Goal: Information Seeking & Learning: Learn about a topic

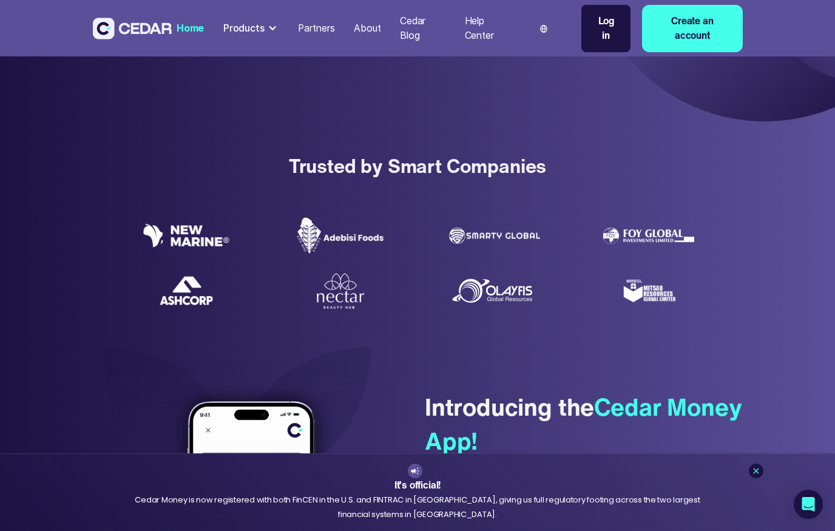
scroll to position [92, 0]
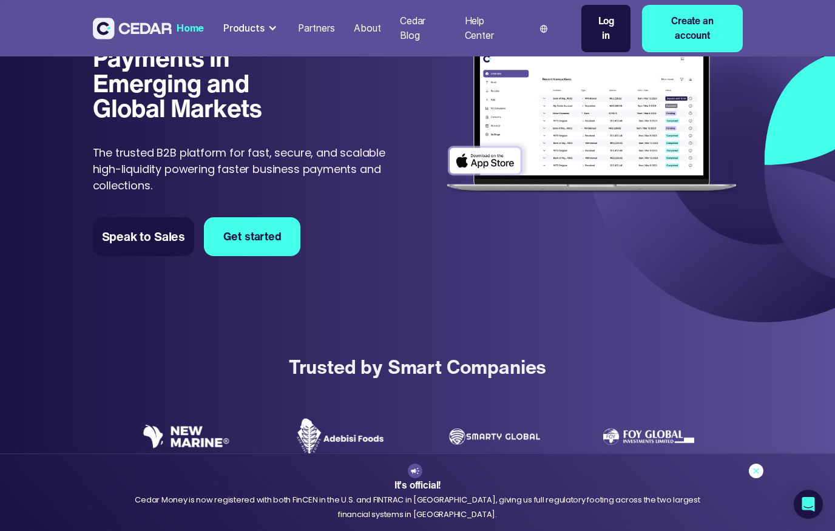
click at [756, 474] on icon at bounding box center [756, 471] width 10 height 10
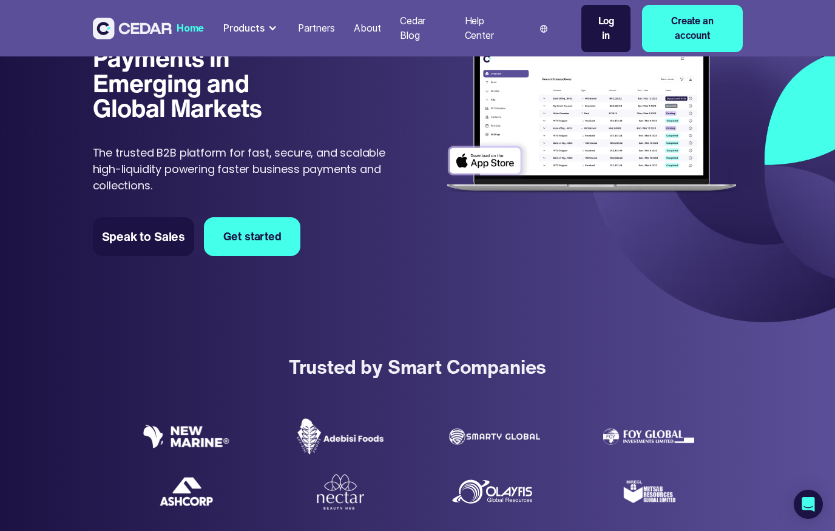
scroll to position [0, 0]
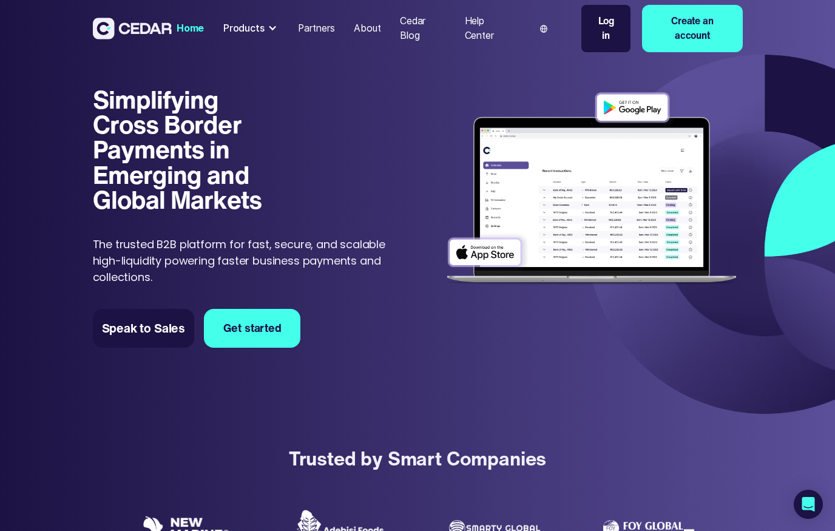
click at [272, 26] on div at bounding box center [272, 29] width 10 height 10
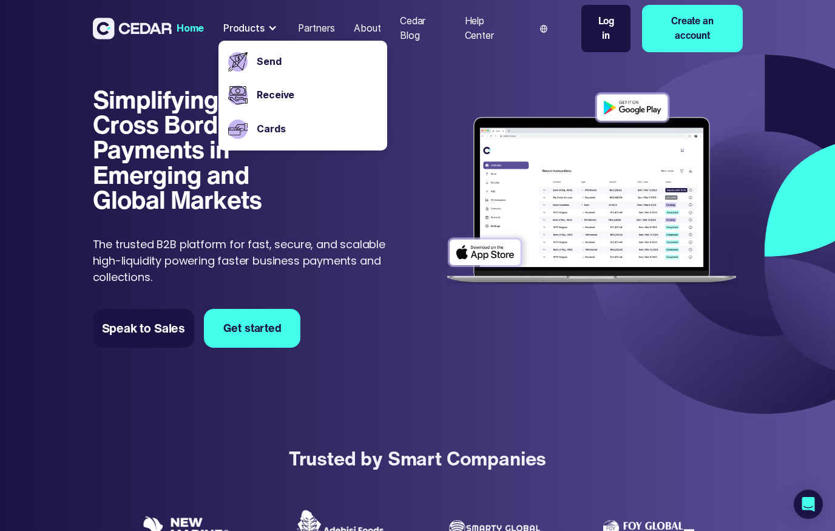
click at [272, 26] on div at bounding box center [272, 29] width 10 height 10
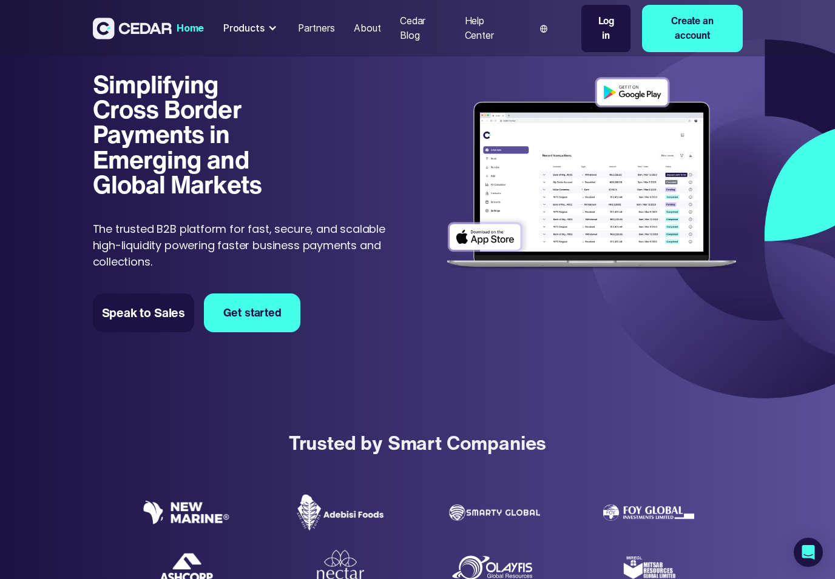
scroll to position [18, 0]
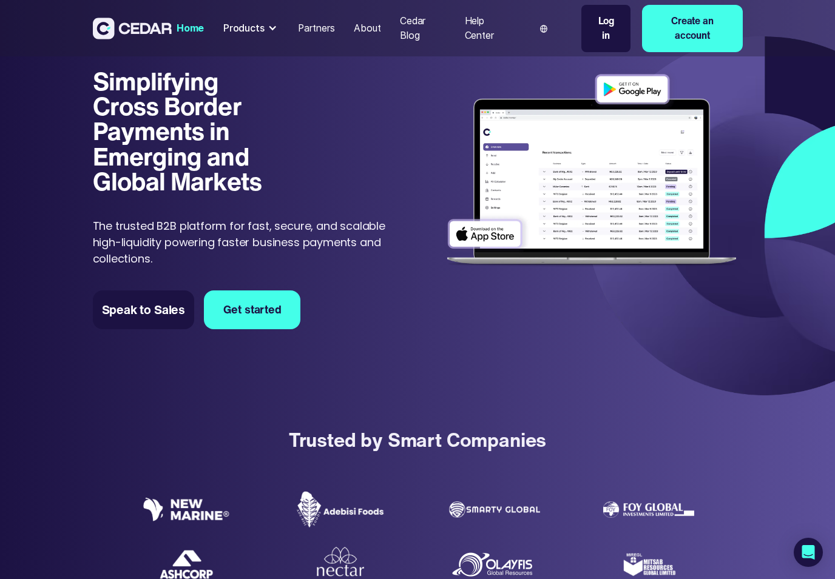
click at [271, 27] on div at bounding box center [272, 29] width 10 height 10
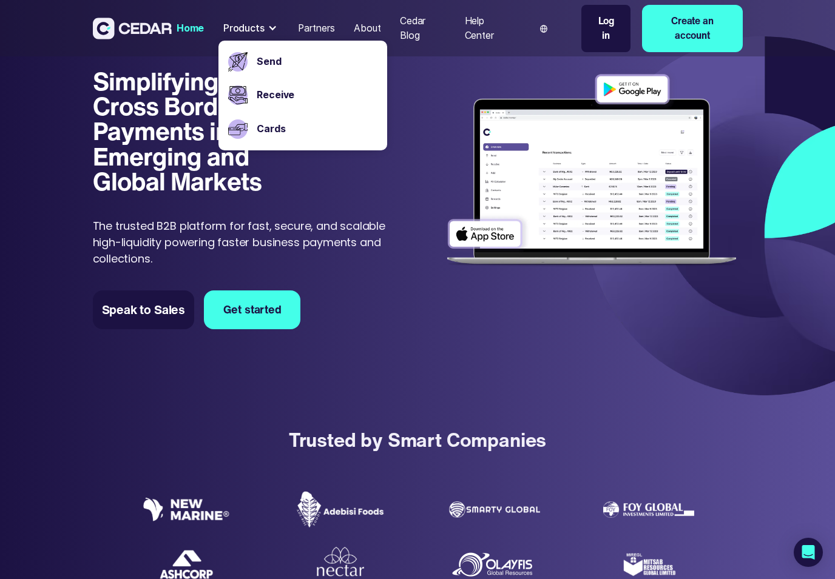
click at [269, 24] on div at bounding box center [272, 29] width 10 height 10
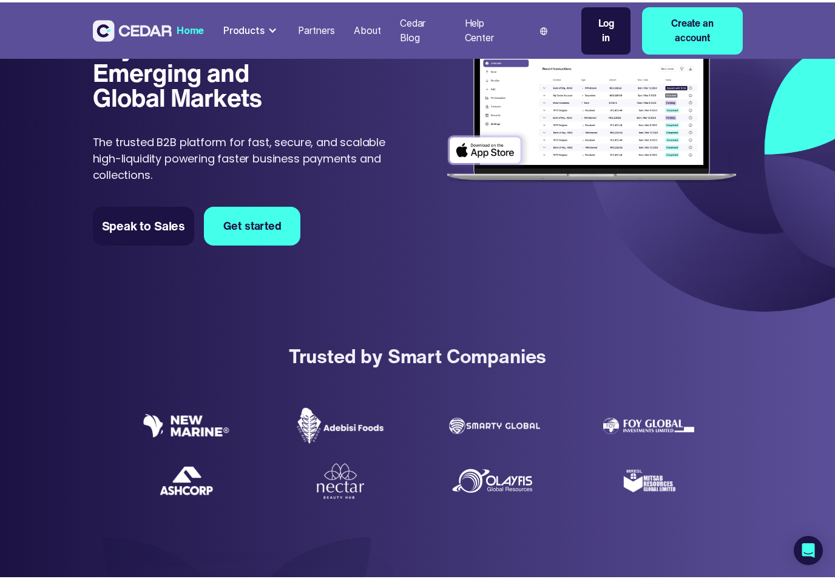
scroll to position [99, 0]
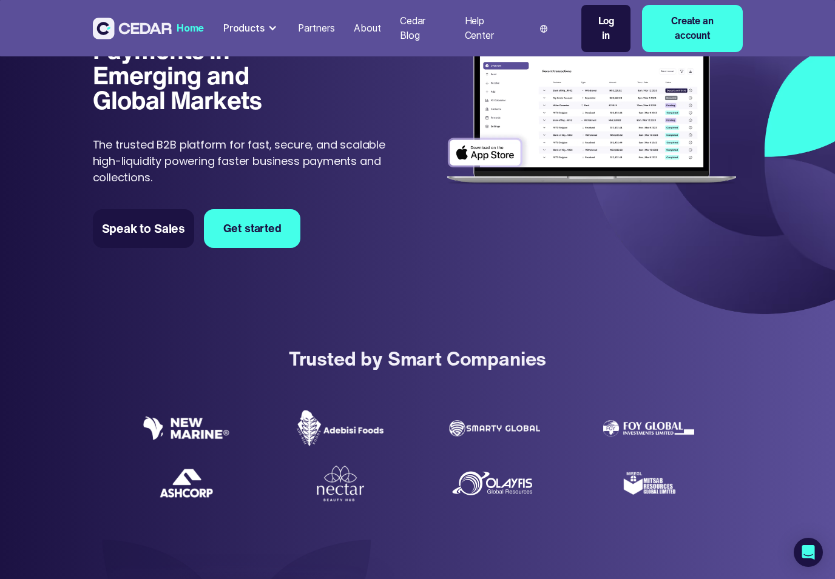
click at [274, 27] on div at bounding box center [272, 29] width 10 height 10
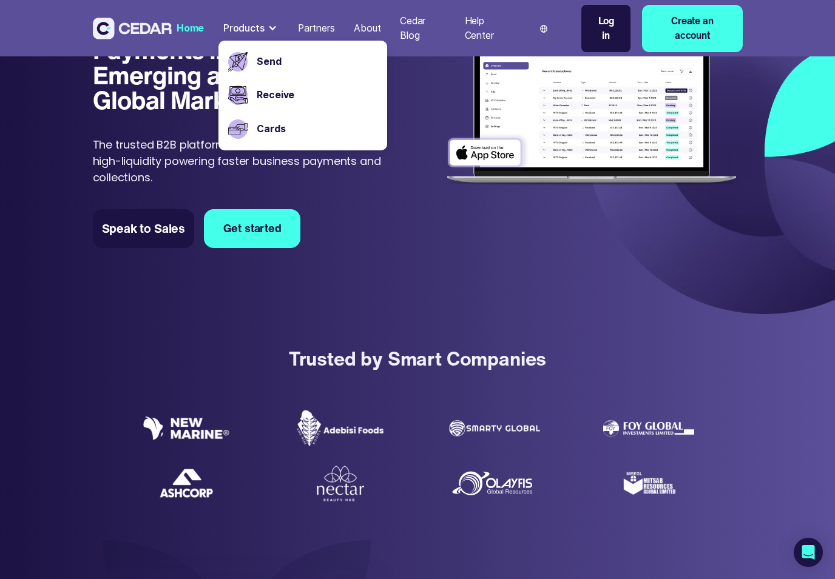
click at [269, 27] on div at bounding box center [272, 29] width 10 height 10
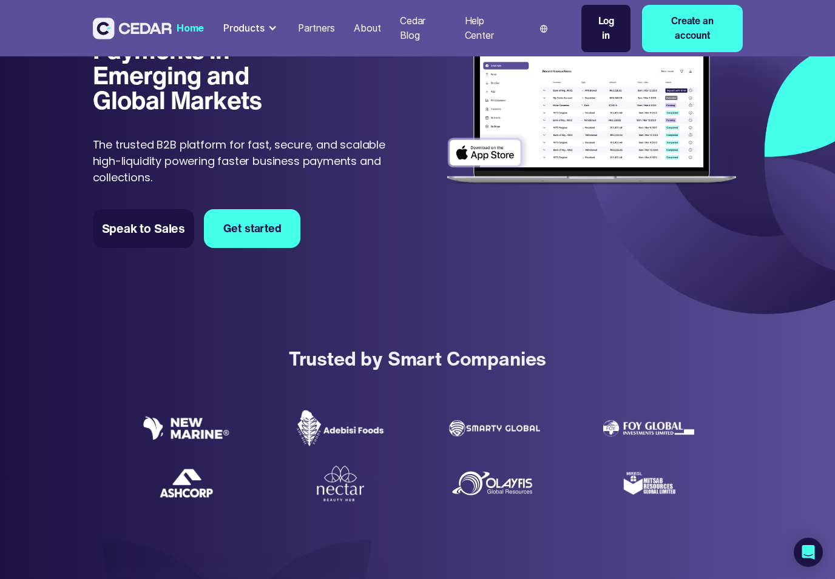
click at [269, 28] on div at bounding box center [272, 29] width 10 height 10
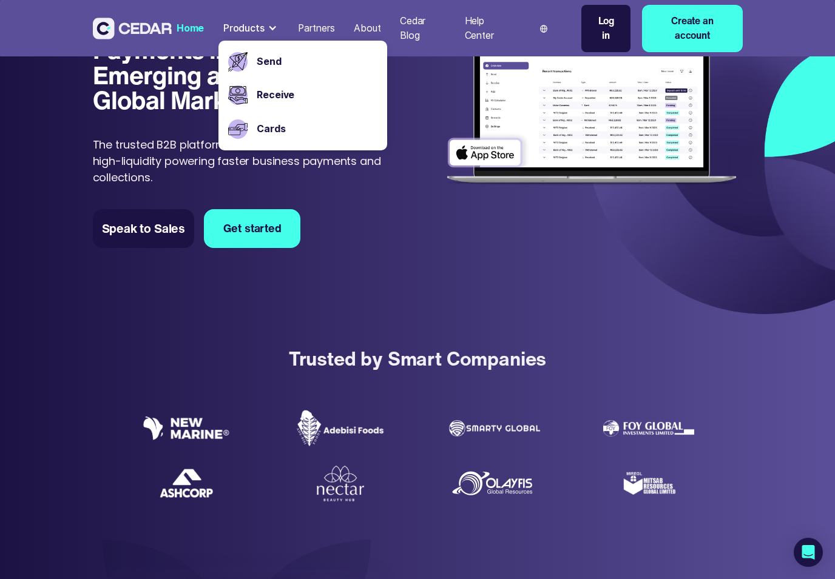
click at [258, 31] on div "Products" at bounding box center [243, 28] width 41 height 15
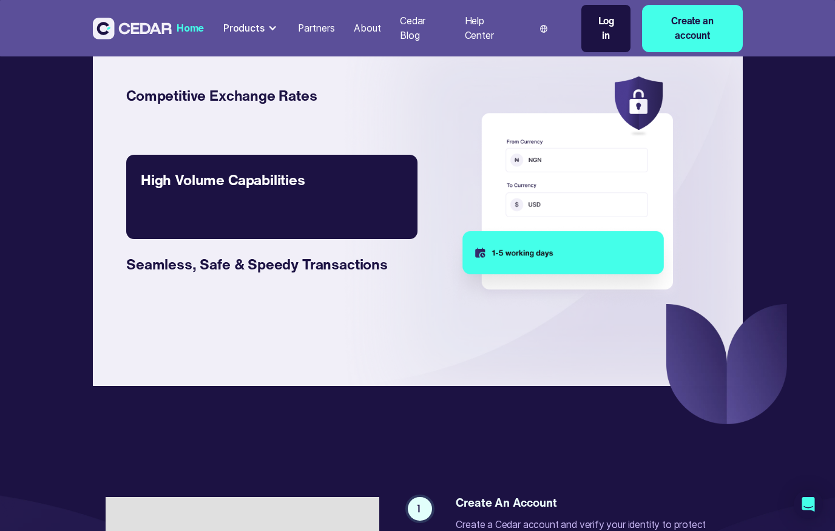
scroll to position [1877, 0]
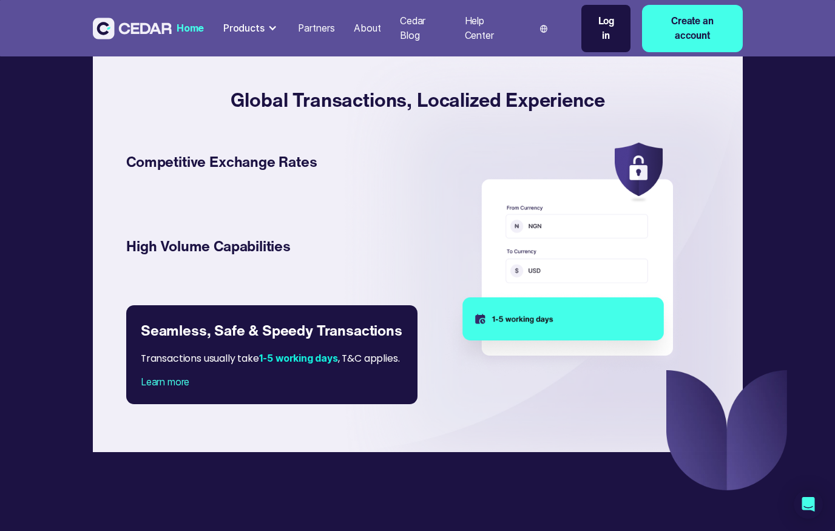
click at [163, 375] on div "Learn more" at bounding box center [272, 382] width 262 height 15
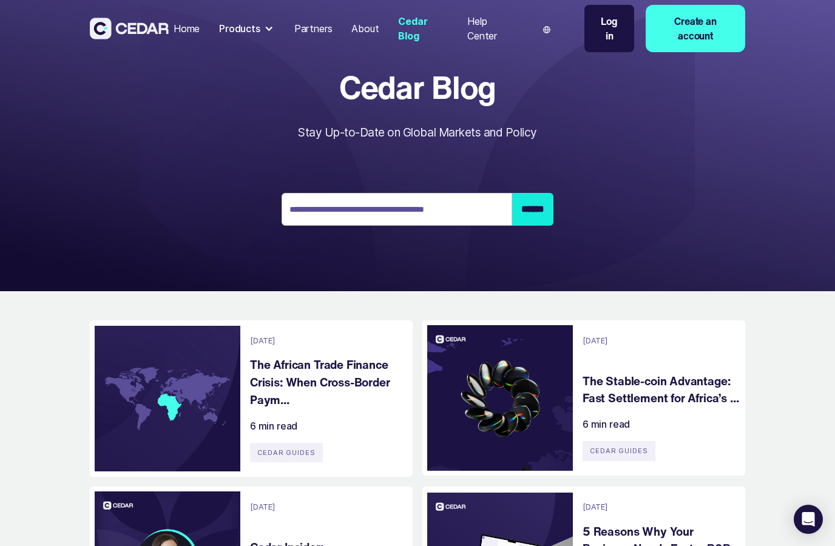
click at [359, 25] on div "About" at bounding box center [364, 28] width 27 height 15
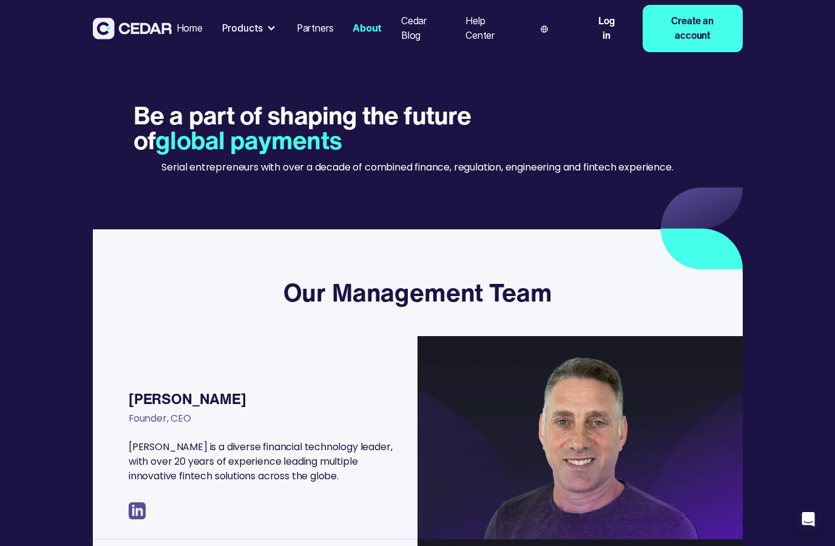
click at [317, 25] on div "Partners" at bounding box center [315, 28] width 37 height 15
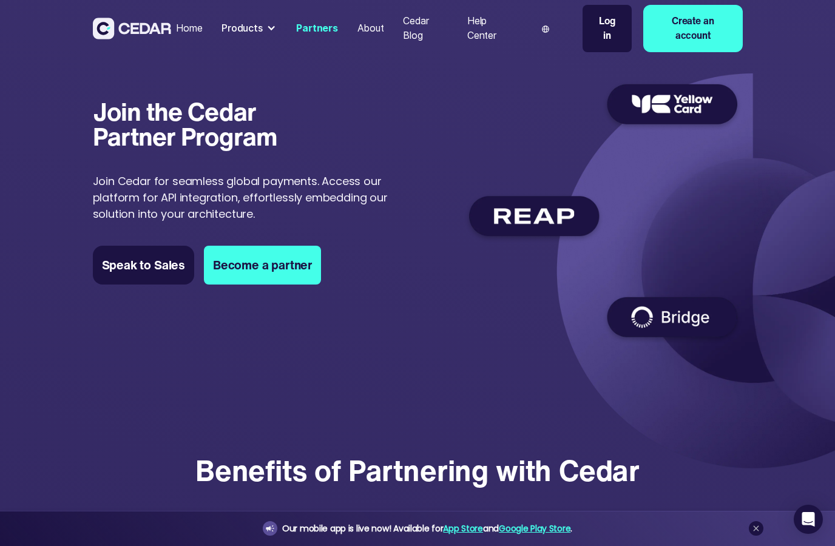
click at [263, 26] on div "Products" at bounding box center [249, 28] width 65 height 24
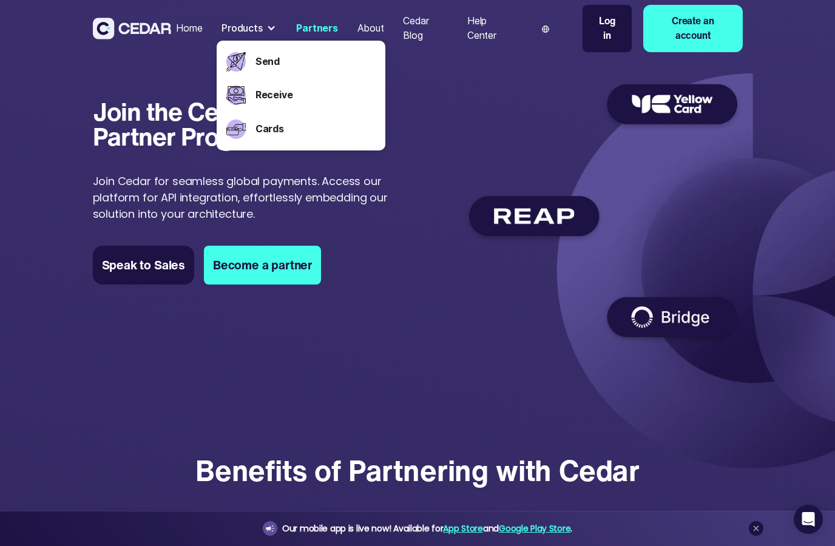
click at [268, 29] on div at bounding box center [271, 29] width 10 height 10
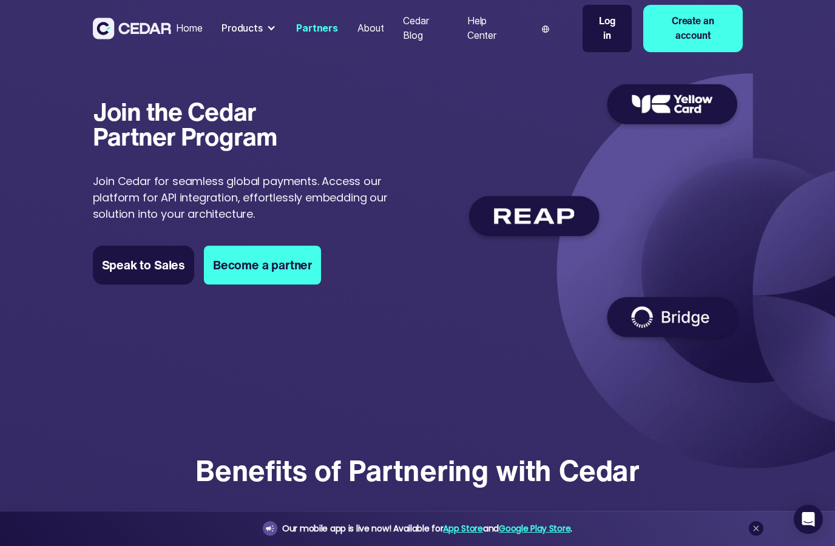
click at [268, 29] on div at bounding box center [271, 29] width 10 height 10
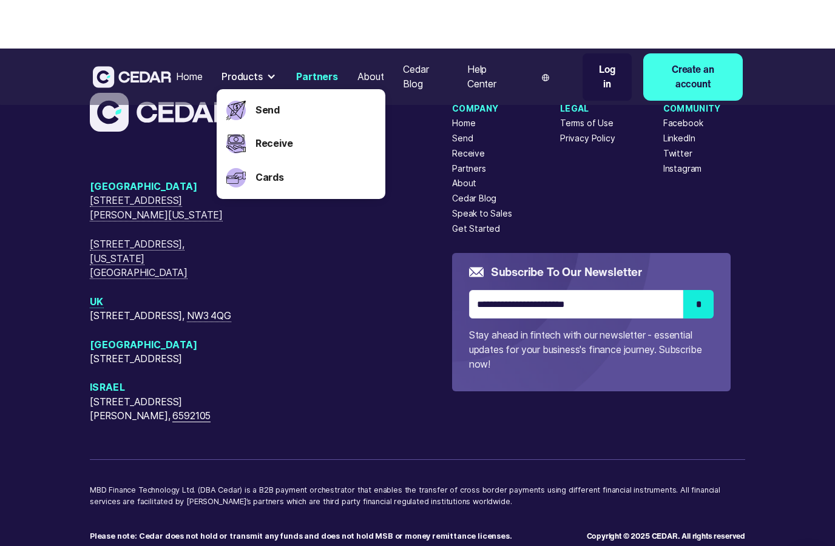
scroll to position [2829, 0]
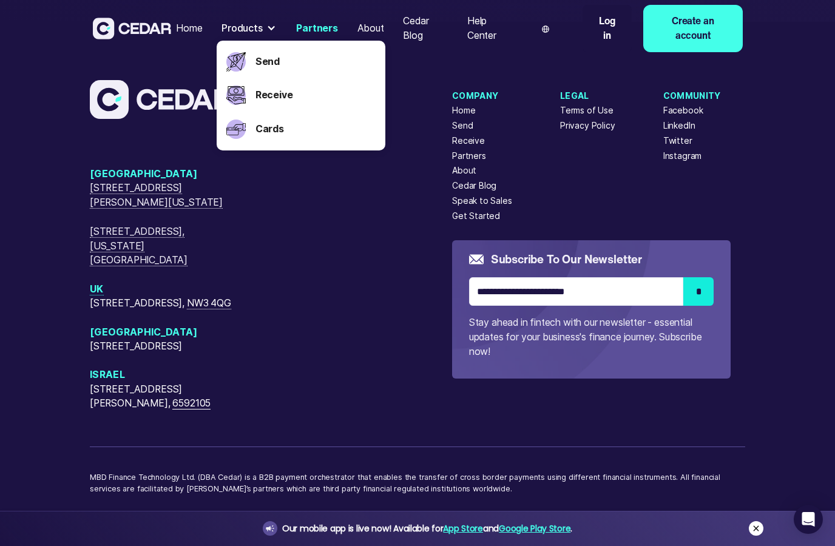
drag, startPoint x: 748, startPoint y: 522, endPoint x: 753, endPoint y: 530, distance: 9.8
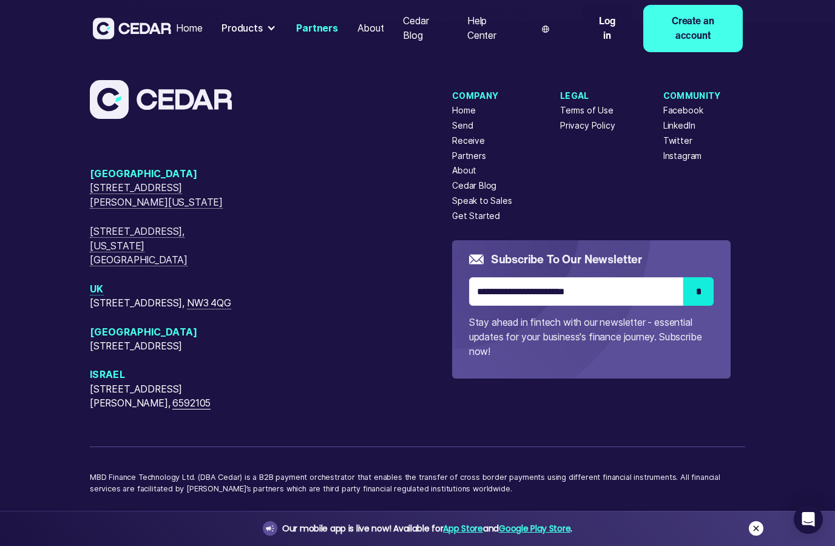
click at [756, 525] on icon at bounding box center [756, 528] width 10 height 10
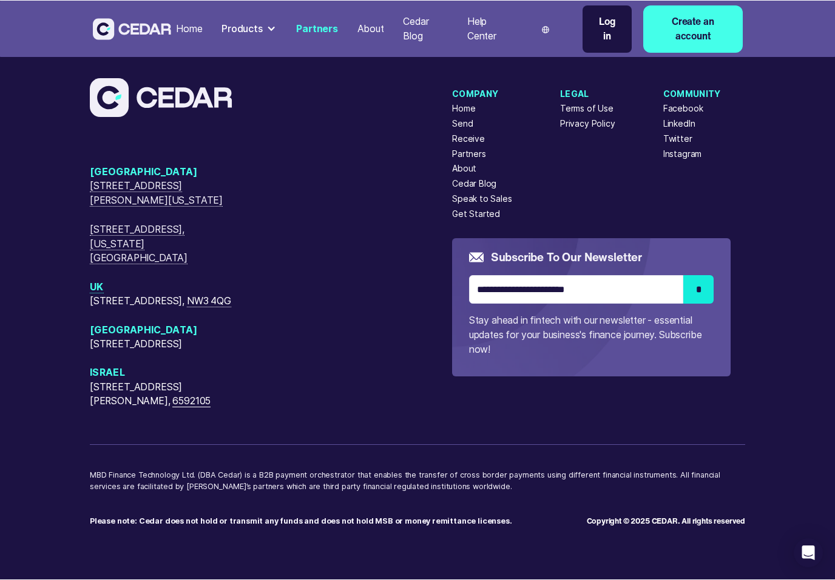
scroll to position [2843, 0]
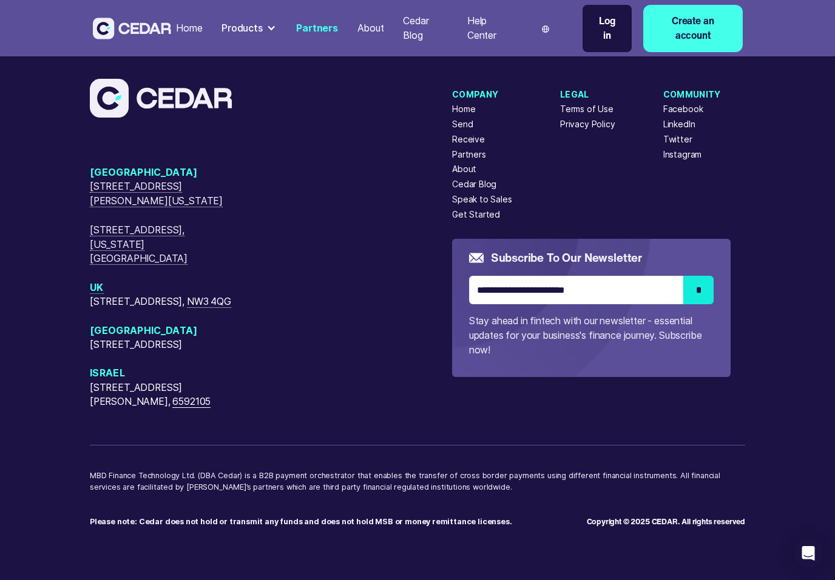
click at [271, 29] on div at bounding box center [271, 29] width 10 height 10
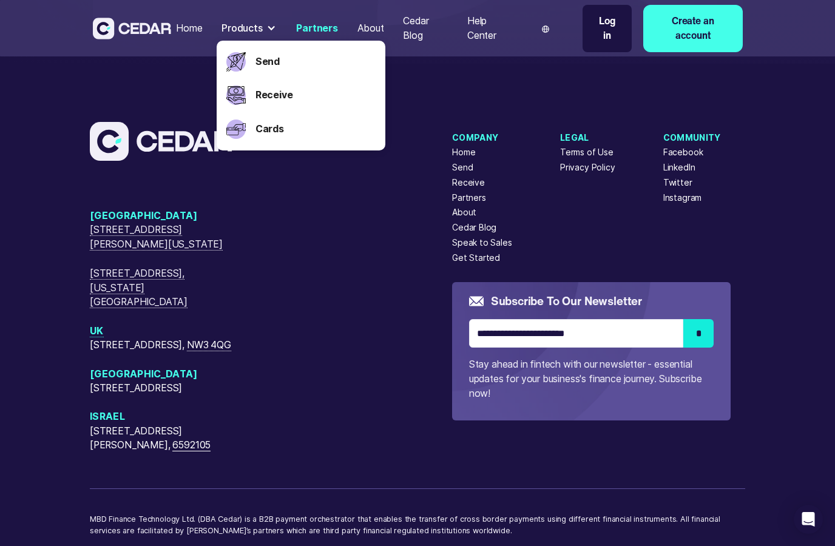
scroll to position [2782, 0]
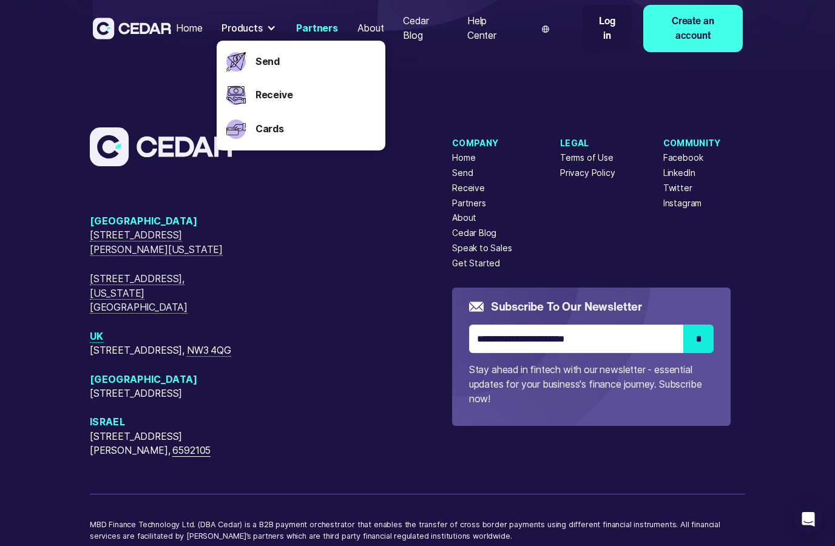
click at [168, 98] on div "[GEOGRAPHIC_DATA] [STREET_ADDRESS][GEOGRAPHIC_DATA][PERSON_NAME][US_STATE][STRE…" at bounding box center [417, 349] width 835 height 560
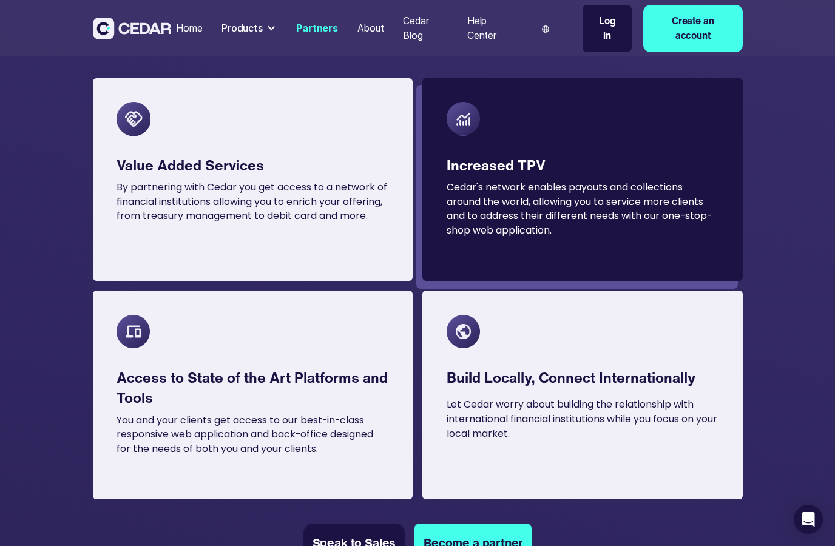
scroll to position [489, 0]
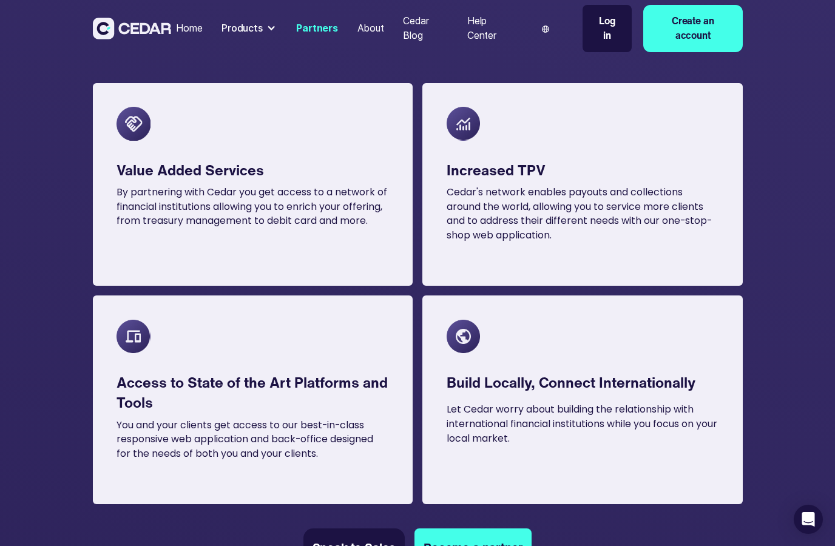
click at [542, 29] on img at bounding box center [545, 28] width 7 height 7
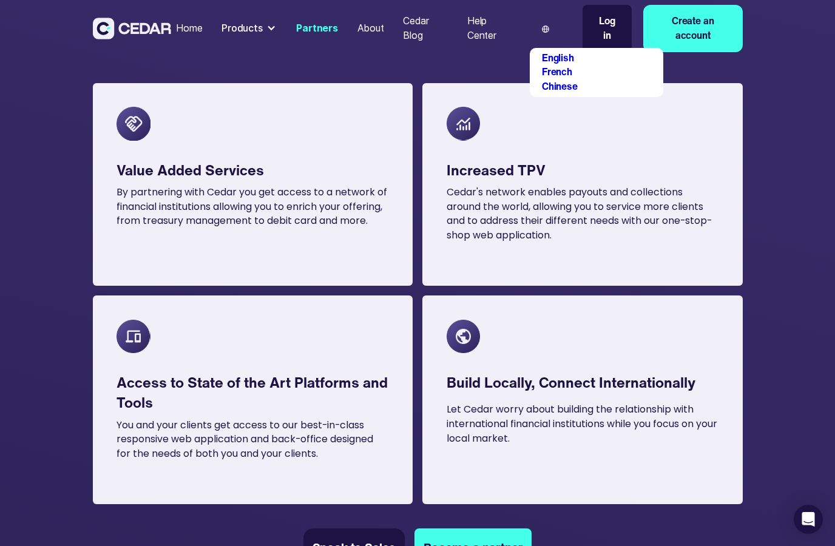
click at [545, 29] on img at bounding box center [545, 28] width 7 height 7
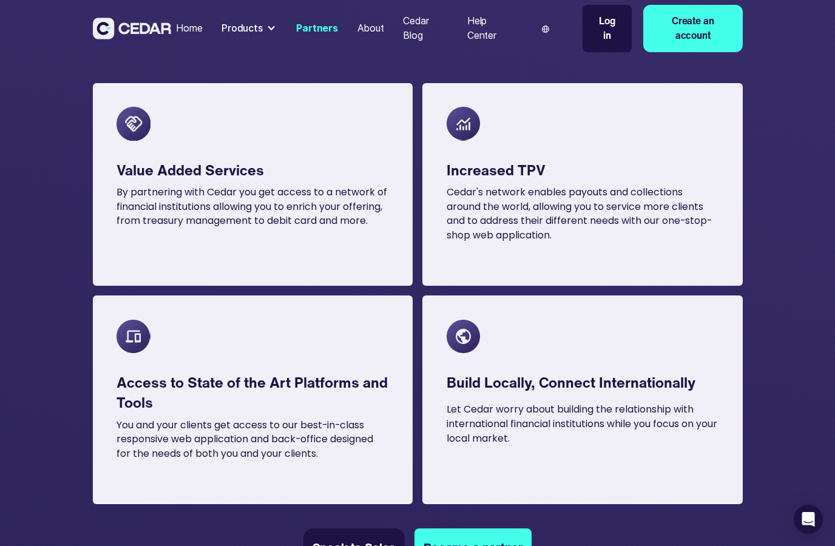
click at [545, 29] on img at bounding box center [545, 28] width 7 height 7
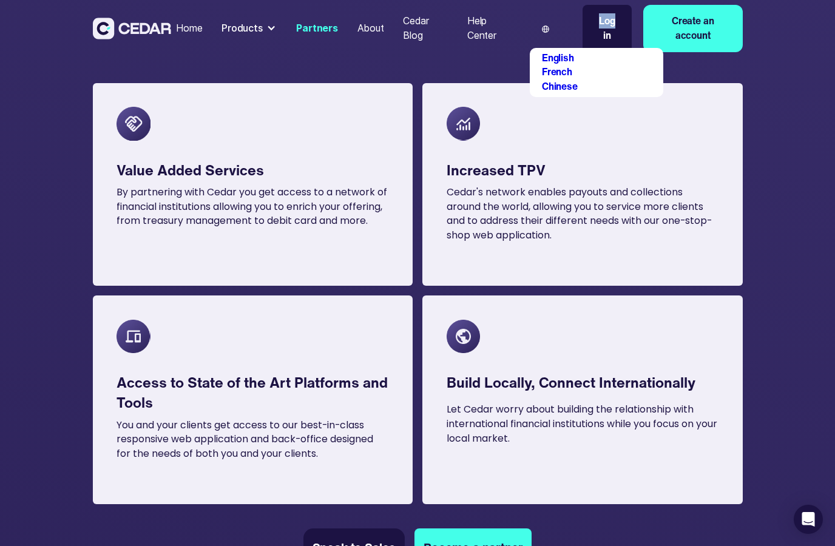
click at [545, 28] on img at bounding box center [545, 28] width 7 height 7
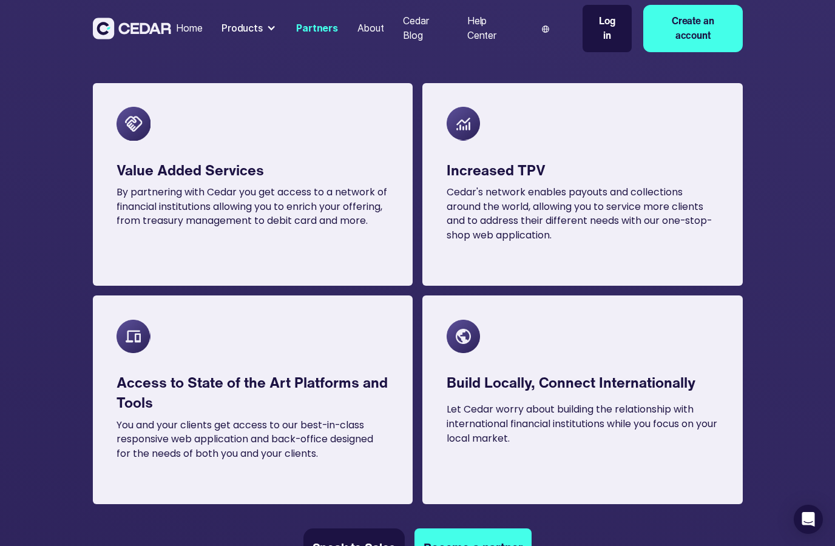
click at [255, 26] on div "Products" at bounding box center [241, 28] width 41 height 15
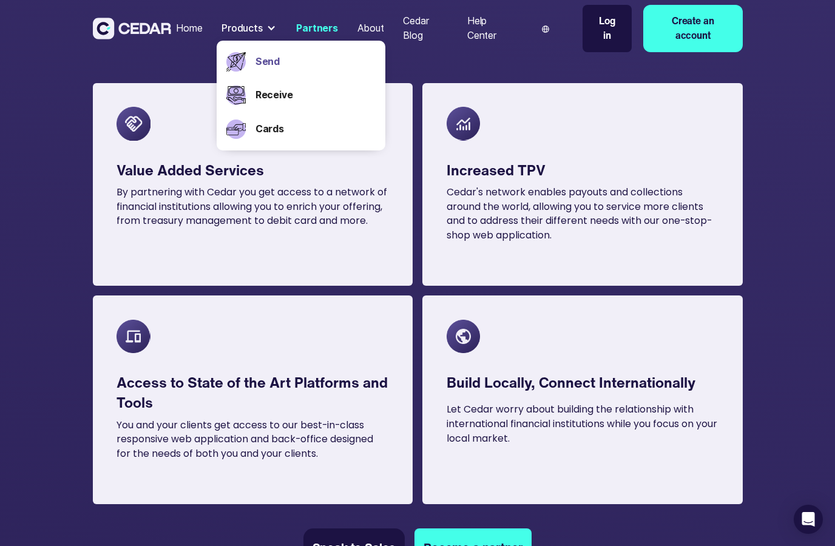
click at [261, 59] on link "Send" at bounding box center [315, 62] width 120 height 15
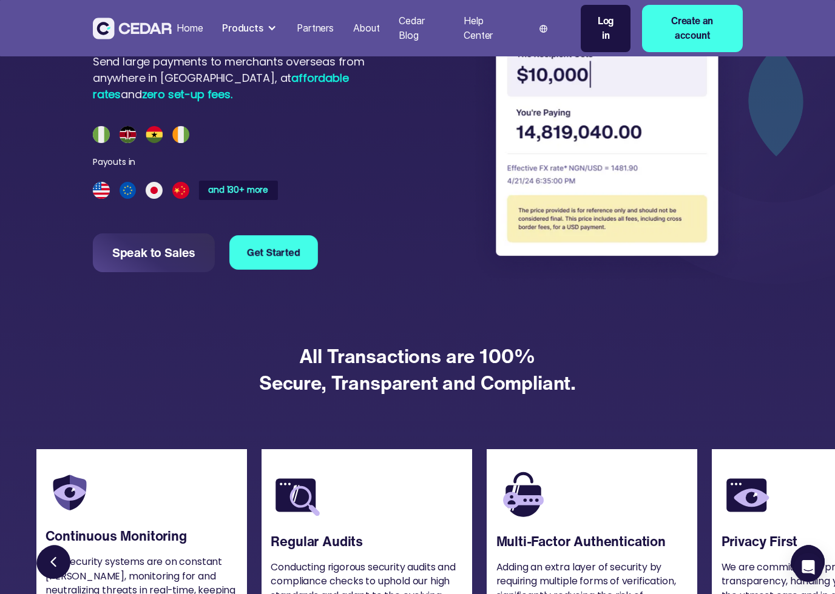
scroll to position [975, 0]
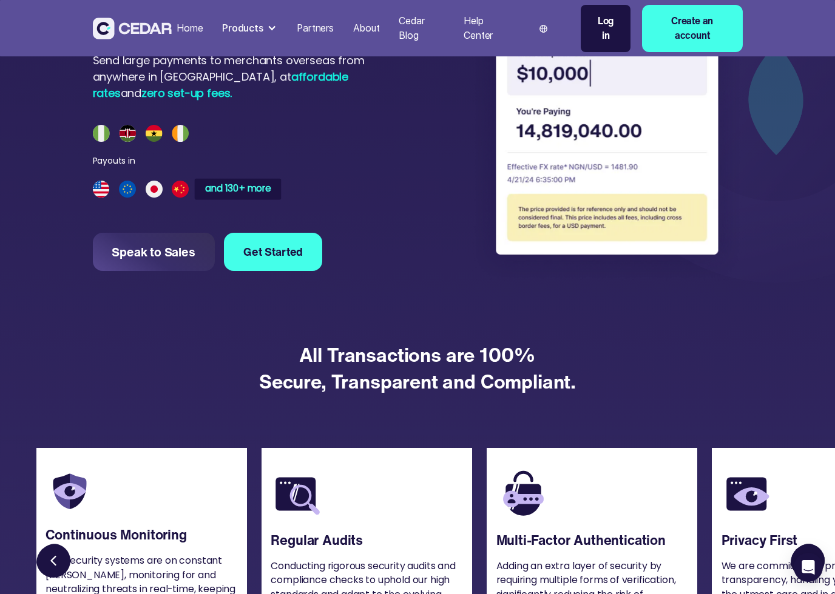
click at [217, 185] on div "and 130+ more" at bounding box center [238, 189] width 66 height 9
click at [102, 155] on div "Payouts in" at bounding box center [114, 161] width 42 height 13
drag, startPoint x: 90, startPoint y: 153, endPoint x: 167, endPoint y: 160, distance: 77.9
click at [167, 160] on div "Payouts in and 130+ more" at bounding box center [187, 162] width 188 height 74
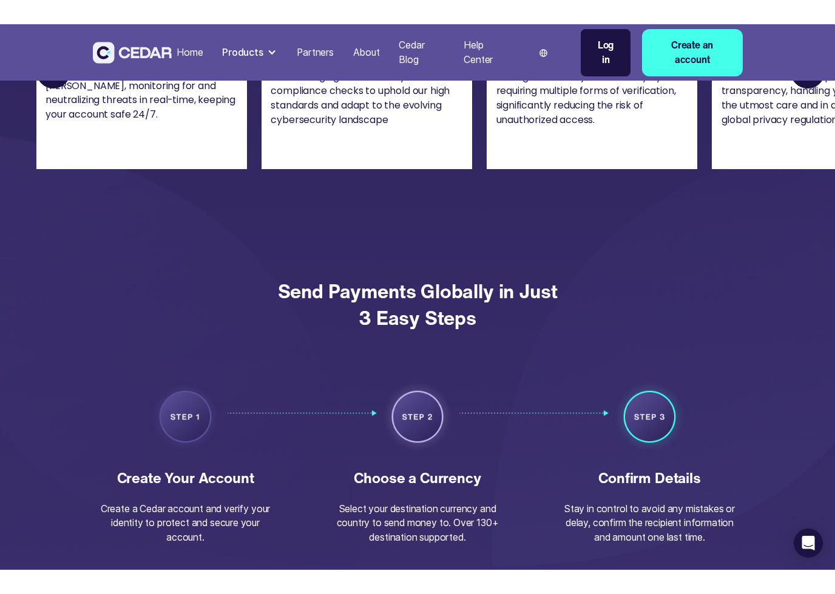
scroll to position [1441, 0]
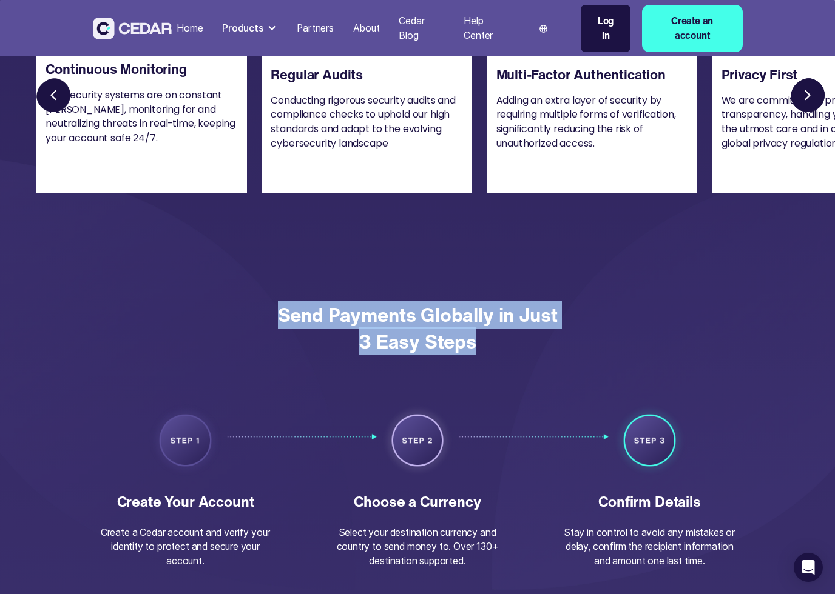
drag, startPoint x: 264, startPoint y: 310, endPoint x: 594, endPoint y: 354, distance: 332.3
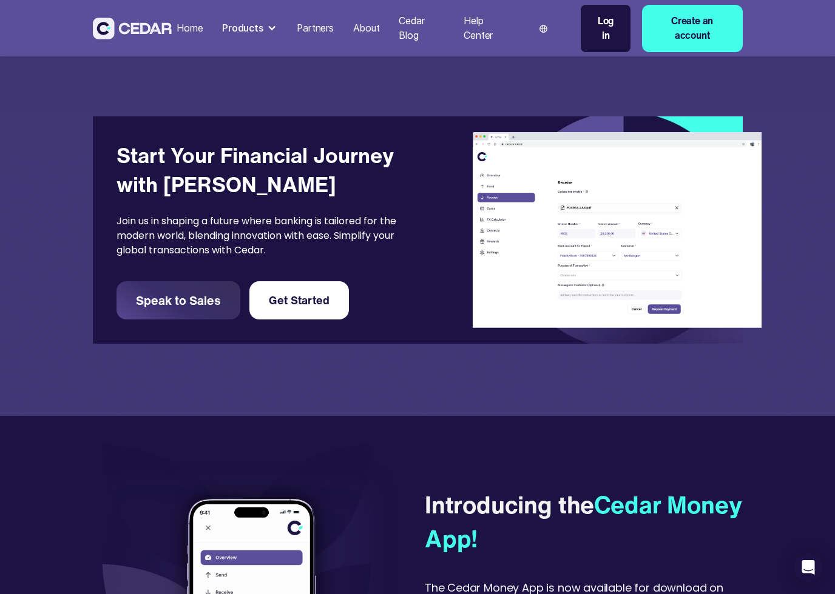
scroll to position [2493, 0]
